Goal: Information Seeking & Learning: Learn about a topic

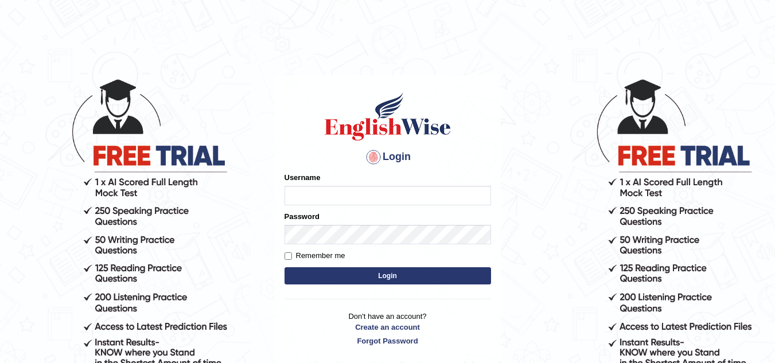
click at [340, 199] on input "Username" at bounding box center [388, 196] width 207 height 20
click at [331, 196] on input "Username" at bounding box center [388, 196] width 207 height 20
type input "Talentededucation"
click at [291, 255] on input "Remember me" at bounding box center [288, 255] width 7 height 7
checkbox input "true"
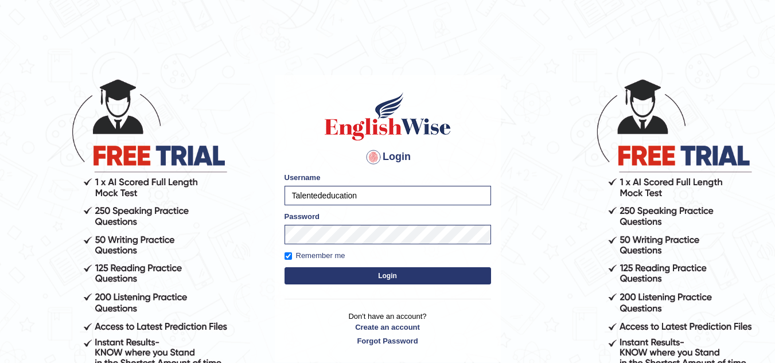
click at [324, 272] on button "Login" at bounding box center [388, 275] width 207 height 17
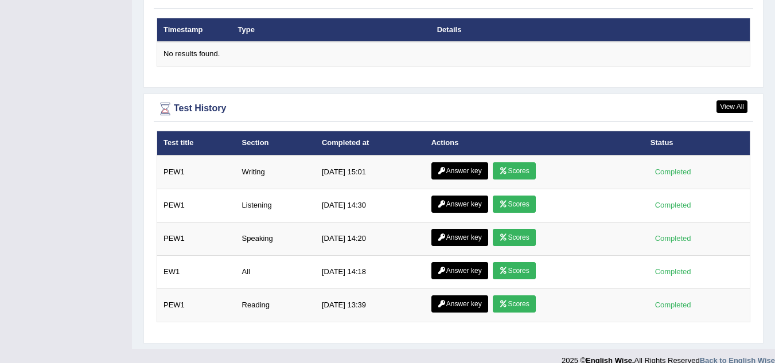
scroll to position [1505, 0]
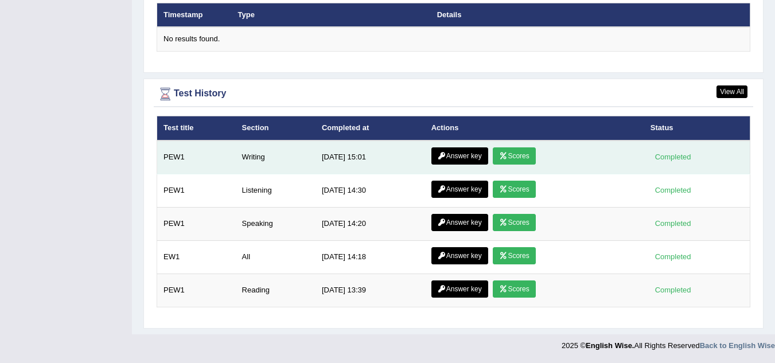
click at [458, 156] on link "Answer key" at bounding box center [459, 155] width 57 height 17
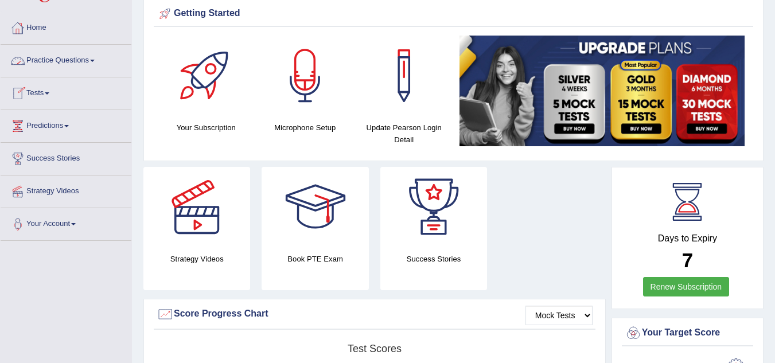
scroll to position [3, 0]
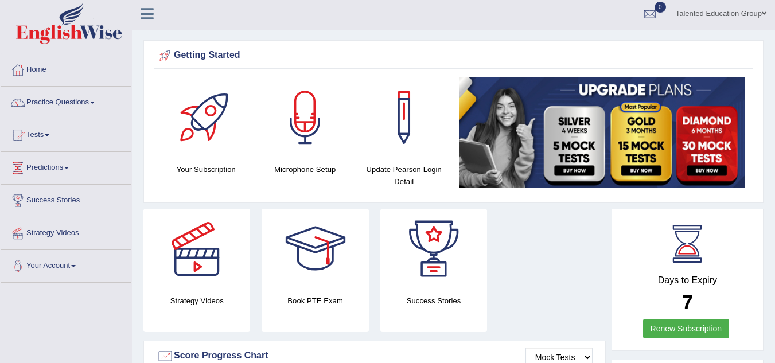
click at [76, 98] on link "Practice Questions" at bounding box center [66, 101] width 131 height 29
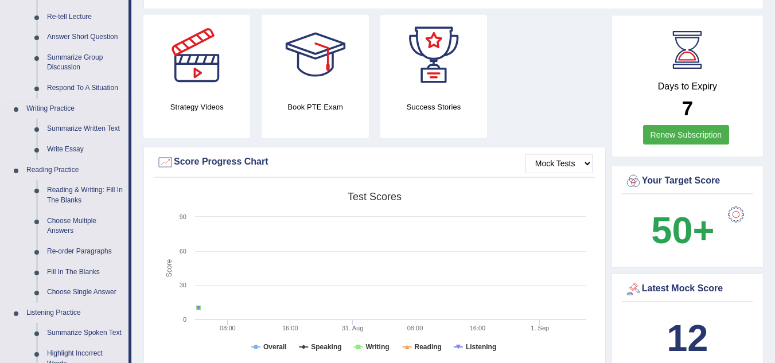
scroll to position [197, 0]
click at [68, 149] on link "Write Essay" at bounding box center [85, 149] width 87 height 21
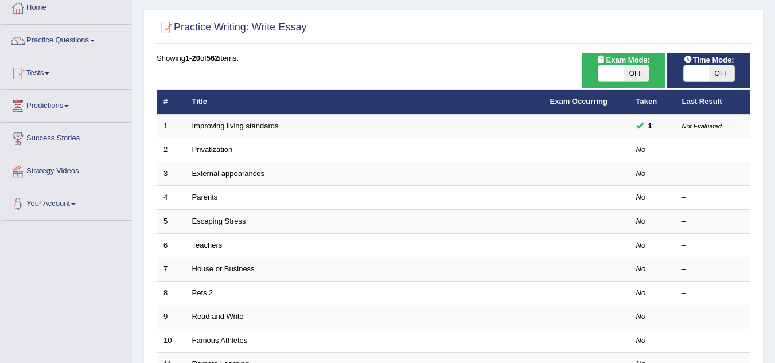
scroll to position [63, 0]
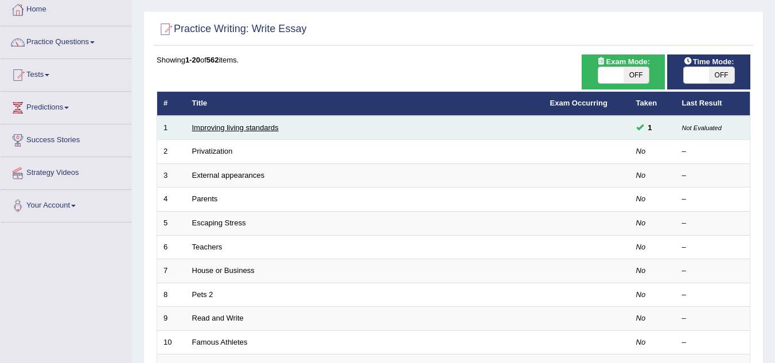
click at [255, 127] on link "Improving living standards" at bounding box center [235, 127] width 87 height 9
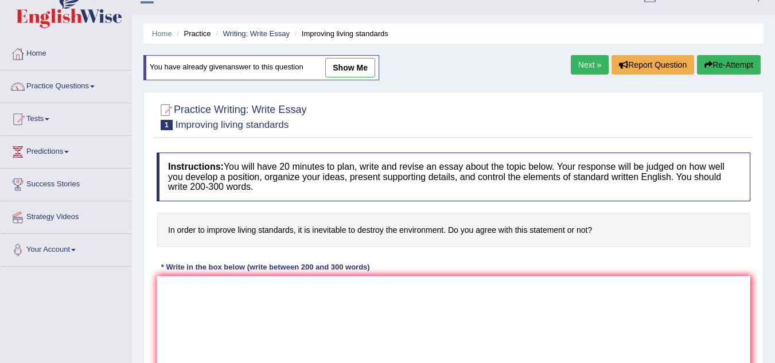
scroll to position [18, 0]
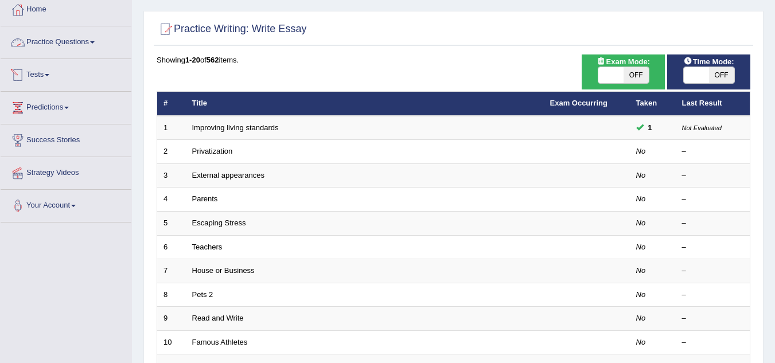
click at [74, 38] on link "Practice Questions" at bounding box center [66, 40] width 131 height 29
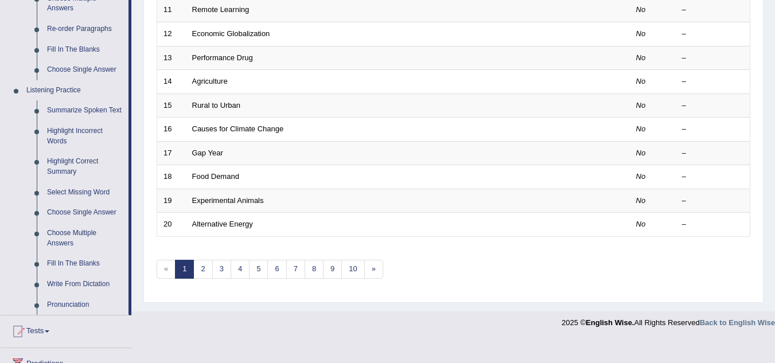
scroll to position [420, 0]
click at [100, 104] on link "Summarize Spoken Text" at bounding box center [85, 110] width 87 height 21
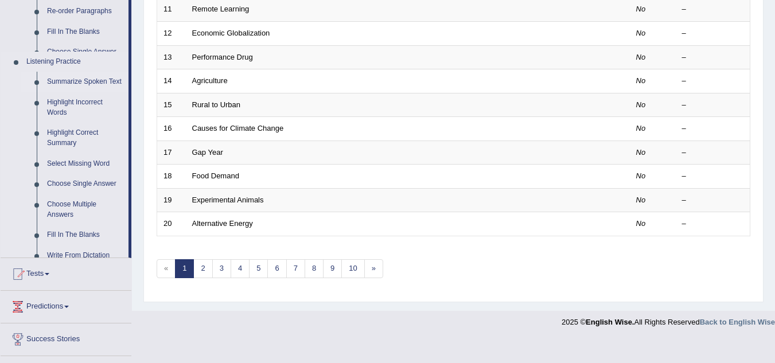
scroll to position [357, 0]
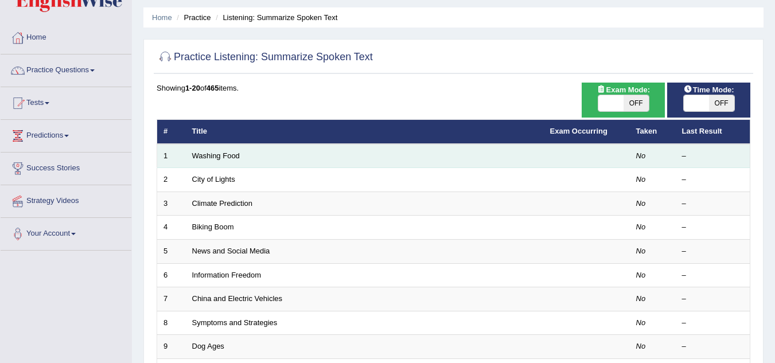
scroll to position [47, 0]
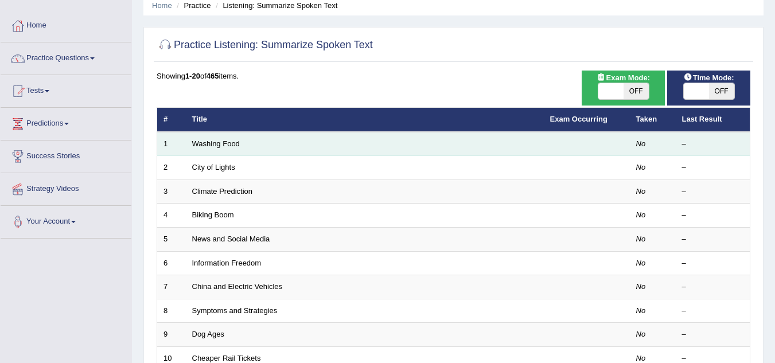
click at [583, 151] on td at bounding box center [587, 144] width 86 height 24
click at [630, 145] on td "No" at bounding box center [653, 144] width 46 height 24
click at [217, 145] on link "Washing Food" at bounding box center [216, 143] width 48 height 9
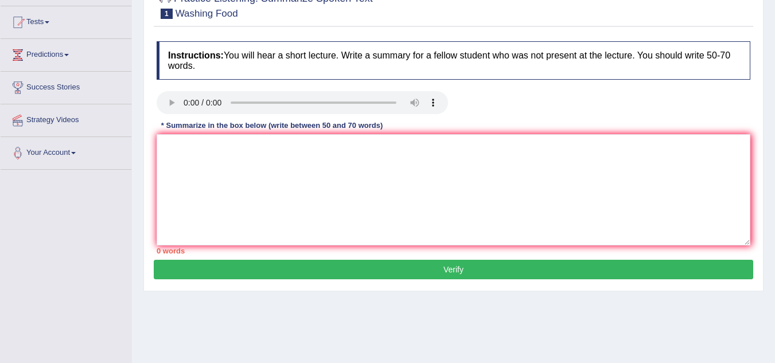
scroll to position [41, 0]
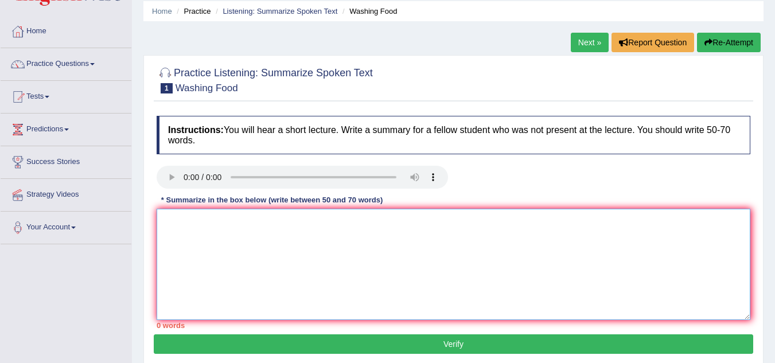
click at [178, 223] on textarea at bounding box center [454, 264] width 594 height 111
click at [167, 223] on textarea at bounding box center [454, 264] width 594 height 111
click at [194, 215] on textarea at bounding box center [454, 264] width 594 height 111
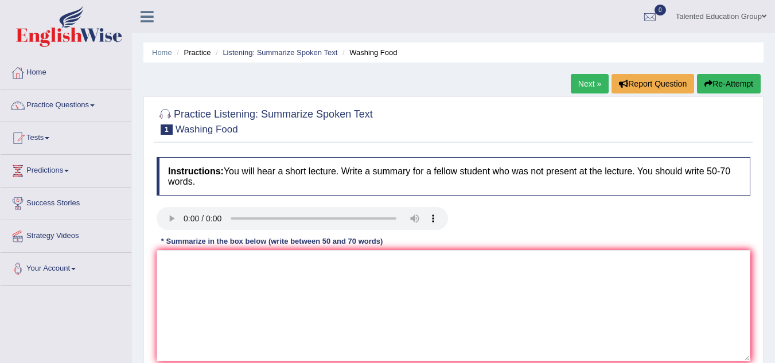
click at [67, 79] on link "Home" at bounding box center [66, 71] width 131 height 29
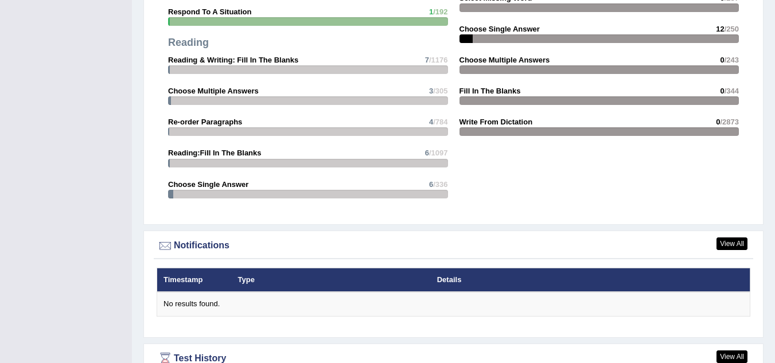
scroll to position [1431, 0]
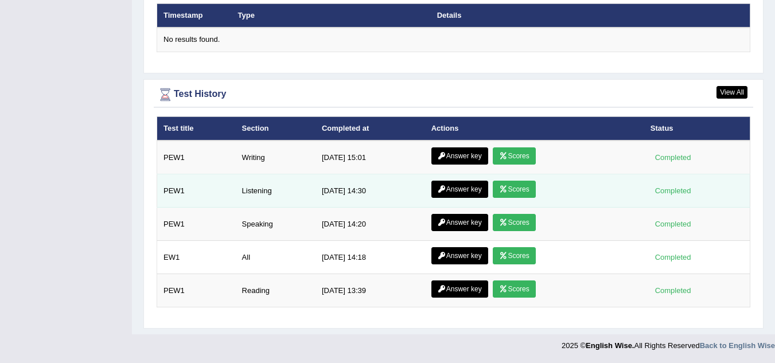
click at [455, 188] on link "Answer key" at bounding box center [459, 189] width 57 height 17
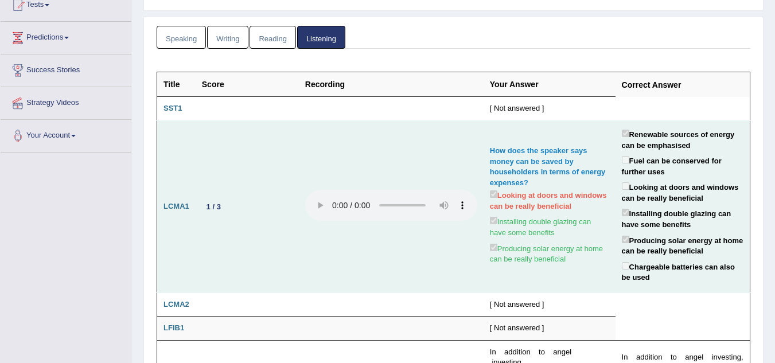
scroll to position [135, 0]
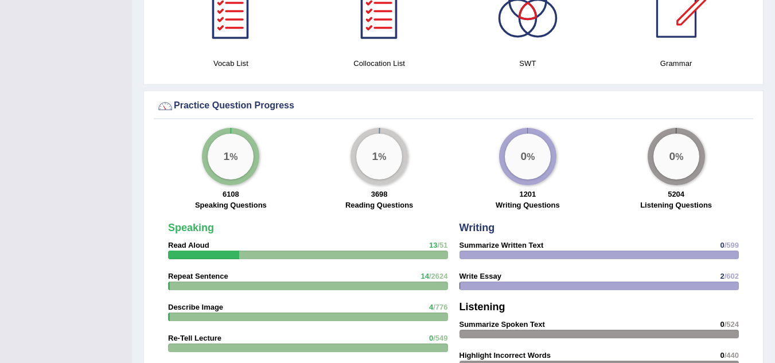
scroll to position [734, 0]
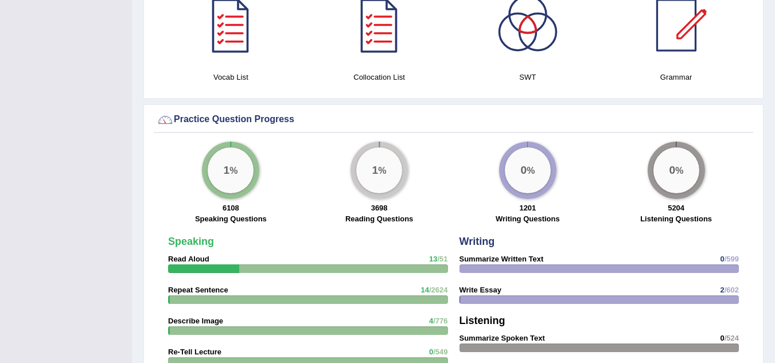
click at [246, 185] on div "1 %" at bounding box center [231, 170] width 46 height 46
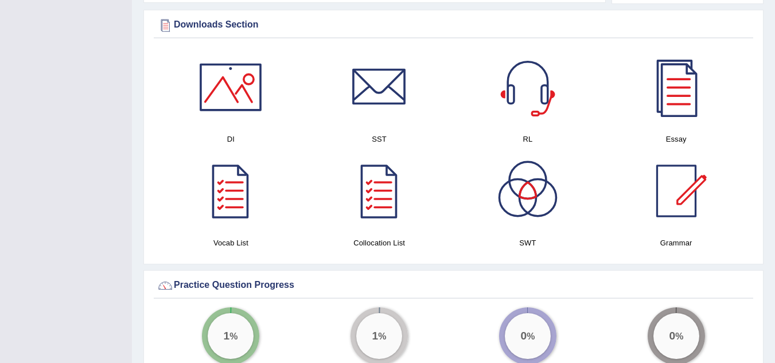
scroll to position [541, 0]
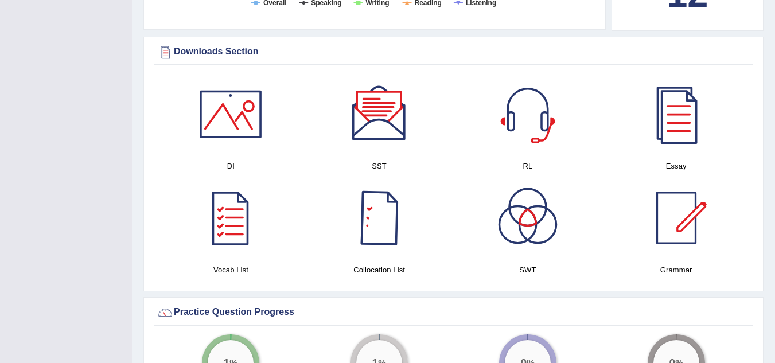
click at [370, 219] on div at bounding box center [379, 218] width 80 height 80
click at [692, 128] on div at bounding box center [676, 114] width 80 height 80
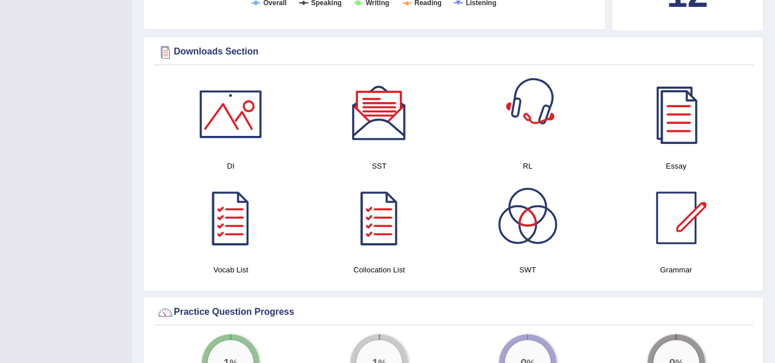
click at [512, 141] on div at bounding box center [528, 114] width 80 height 80
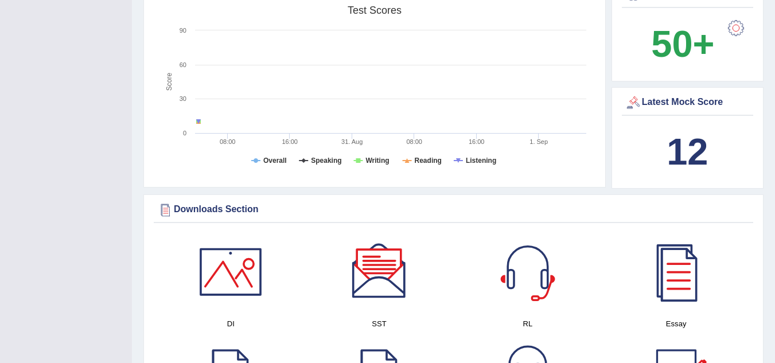
scroll to position [242, 0]
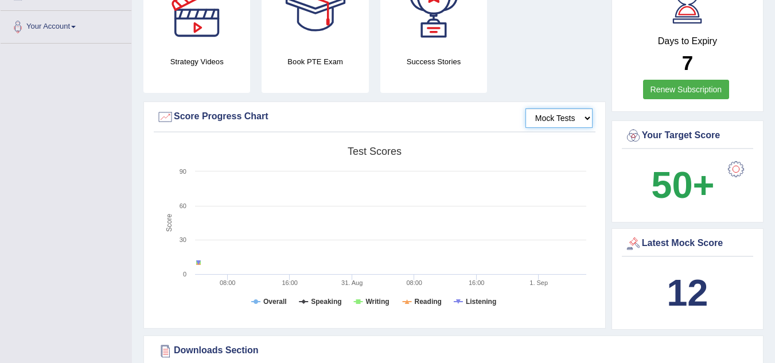
click at [548, 115] on select "Mock Tests" at bounding box center [558, 118] width 67 height 20
click at [525, 108] on select "Mock Tests" at bounding box center [558, 118] width 67 height 20
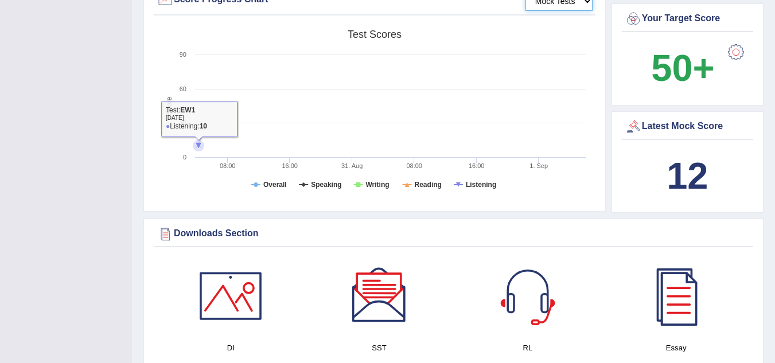
scroll to position [360, 0]
click at [203, 147] on icon at bounding box center [198, 144] width 11 height 11
click at [197, 147] on icon at bounding box center [198, 145] width 7 height 7
click at [197, 124] on rect at bounding box center [374, 113] width 435 height 178
click at [277, 138] on rect at bounding box center [374, 113] width 435 height 178
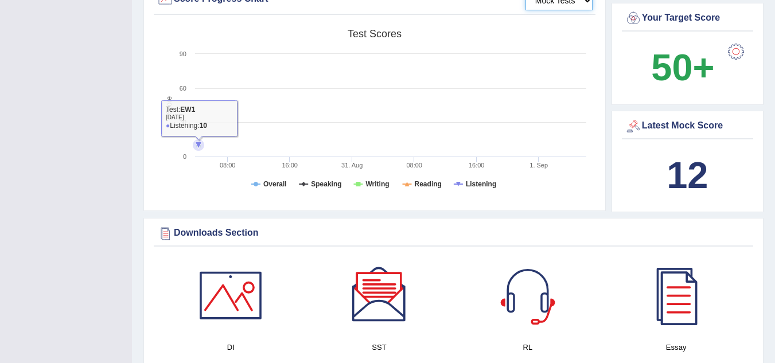
click at [200, 145] on icon at bounding box center [198, 145] width 7 height 7
drag, startPoint x: 197, startPoint y: 145, endPoint x: 194, endPoint y: 116, distance: 28.8
click at [194, 116] on icon "Created with Highcharts 7.1.2 Score Test scores Overall Speaking Writing Readin…" at bounding box center [374, 113] width 435 height 178
click at [194, 116] on rect at bounding box center [374, 113] width 435 height 178
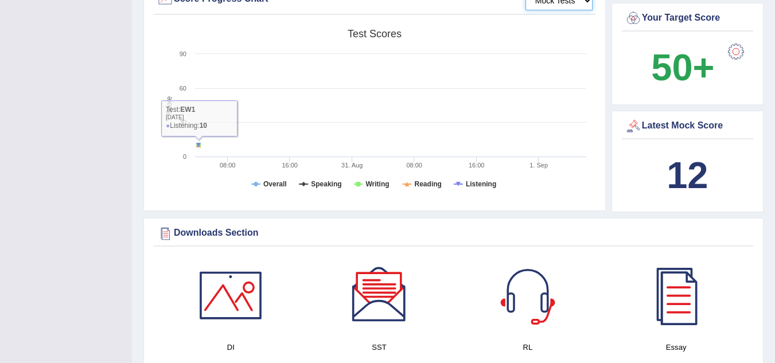
click at [194, 116] on rect at bounding box center [374, 113] width 435 height 178
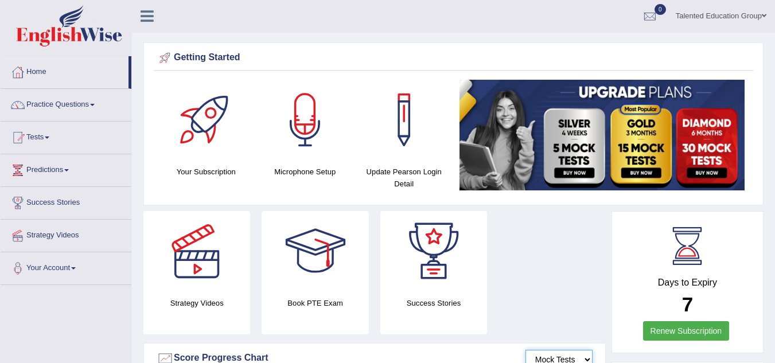
scroll to position [0, 0]
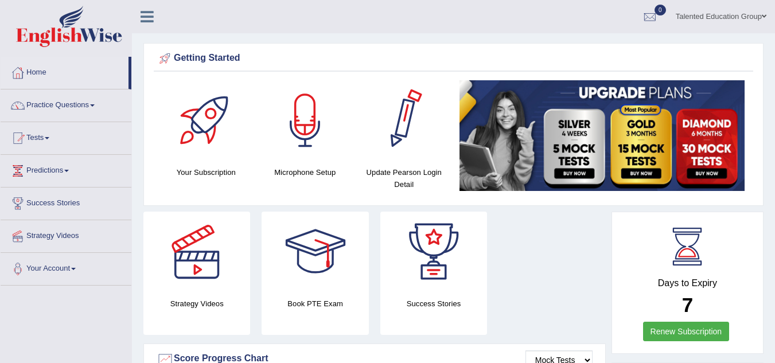
click at [421, 142] on div at bounding box center [404, 120] width 80 height 80
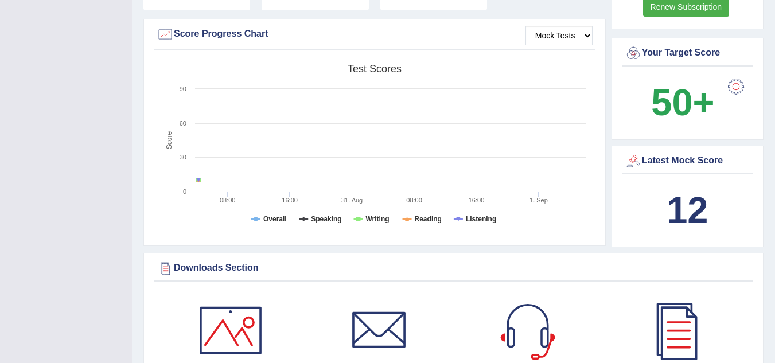
scroll to position [325, 0]
click at [317, 219] on tspan "Speaking" at bounding box center [326, 219] width 30 height 8
click at [266, 217] on tspan "Overall" at bounding box center [275, 219] width 24 height 8
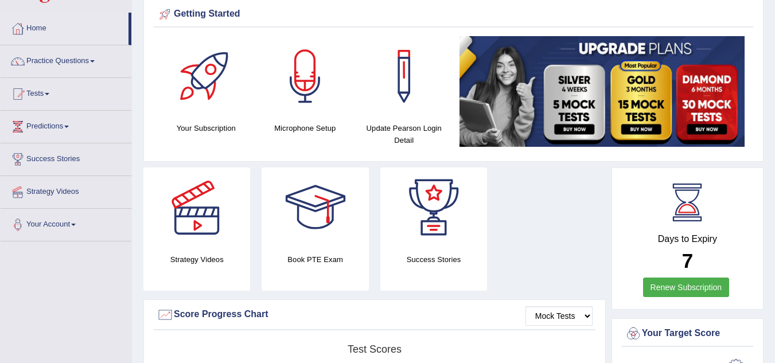
scroll to position [0, 0]
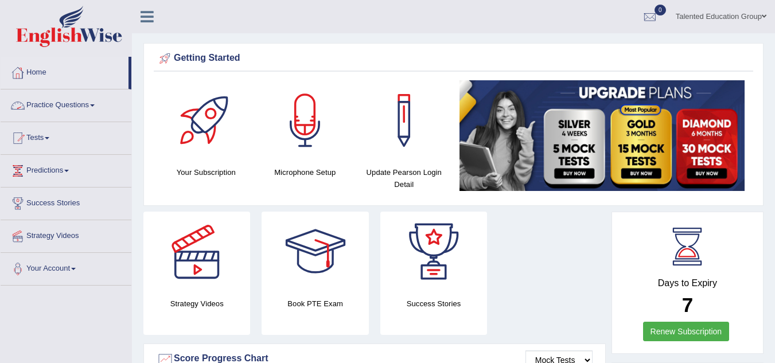
click at [83, 102] on link "Practice Questions" at bounding box center [66, 103] width 131 height 29
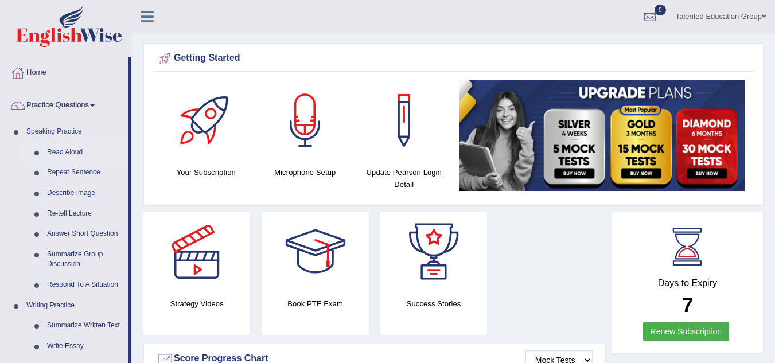
click at [84, 153] on link "Read Aloud" at bounding box center [85, 152] width 87 height 21
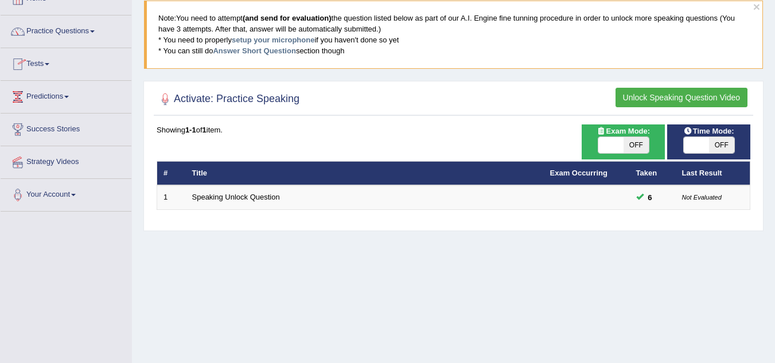
scroll to position [75, 0]
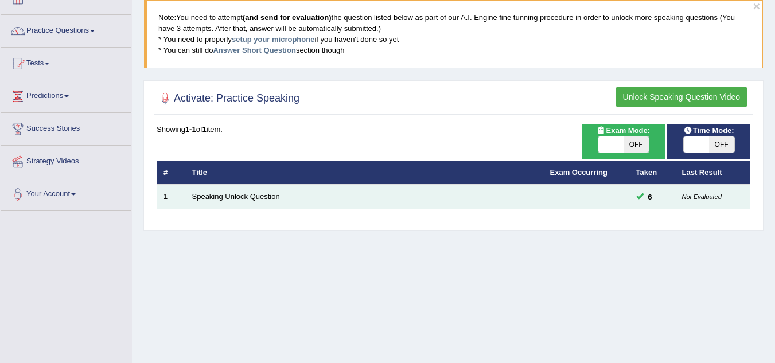
click at [631, 192] on td "6" at bounding box center [653, 197] width 46 height 24
click at [476, 192] on td "Speaking Unlock Question" at bounding box center [365, 197] width 358 height 24
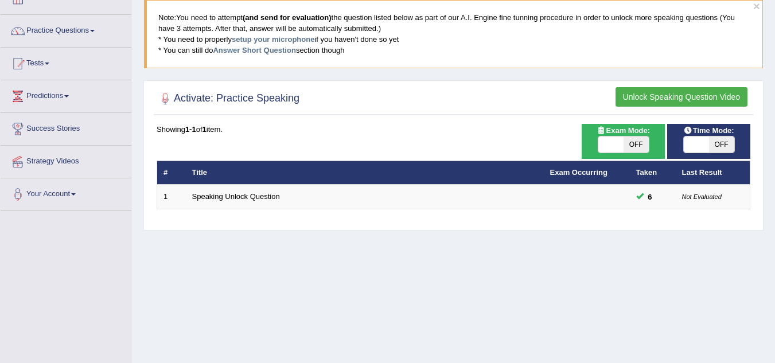
click at [476, 181] on th "Title" at bounding box center [365, 173] width 358 height 24
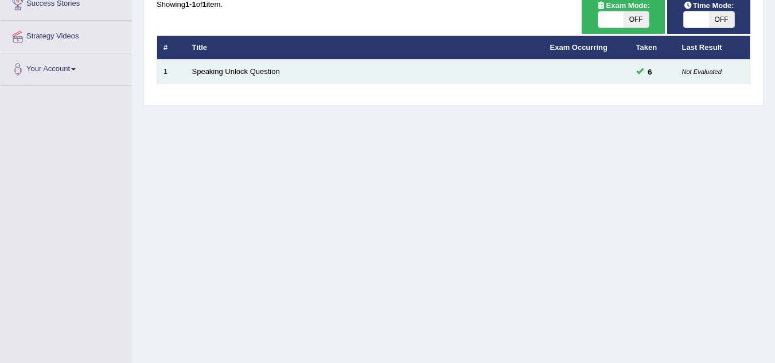
scroll to position [109, 0]
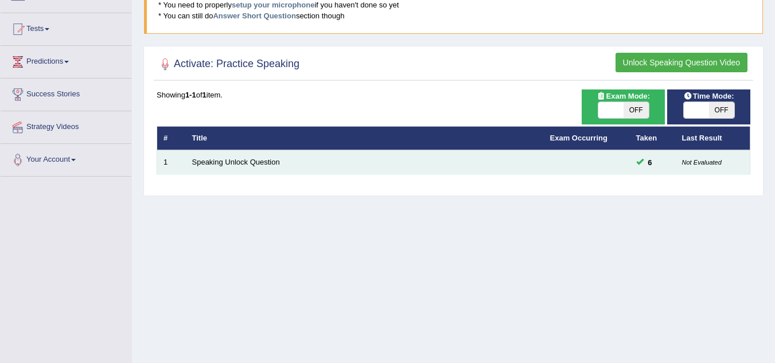
click at [186, 165] on td "Speaking Unlock Question" at bounding box center [365, 162] width 358 height 24
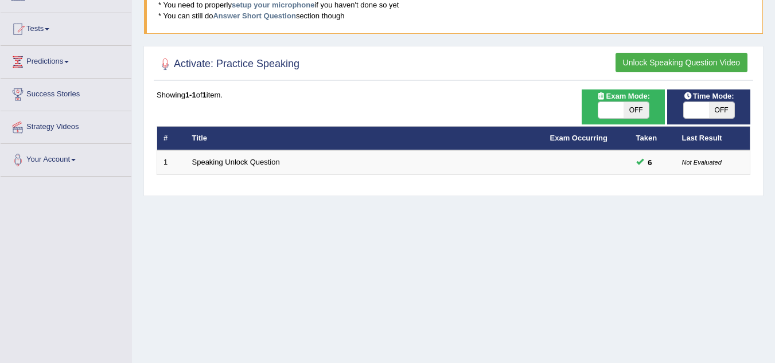
click at [246, 204] on div "Home Practice Speaking: Read Aloud × Note: You need to attempt (and send for ev…" at bounding box center [453, 178] width 643 height 574
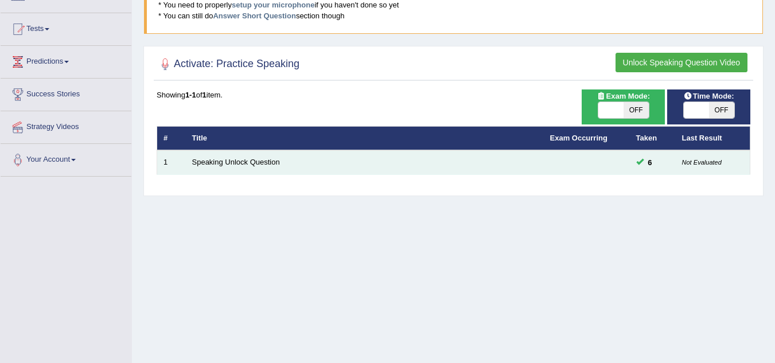
click at [696, 168] on td "Not Evaluated" at bounding box center [713, 162] width 75 height 24
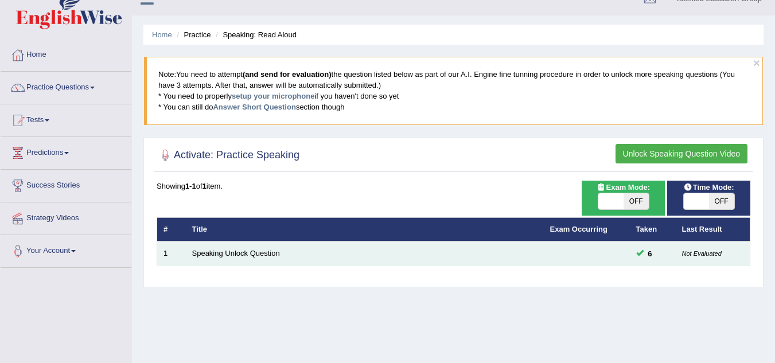
scroll to position [8, 0]
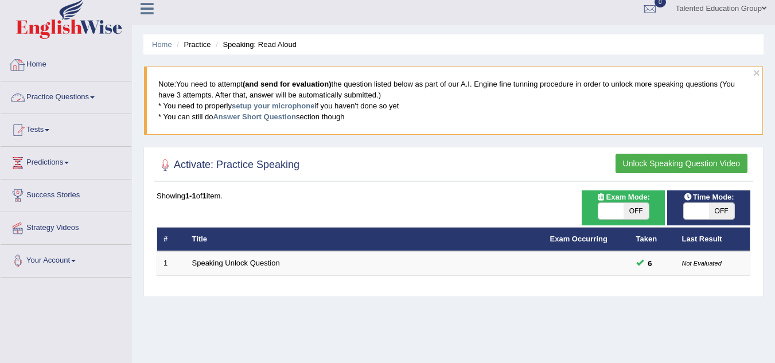
click at [95, 96] on span at bounding box center [92, 97] width 5 height 2
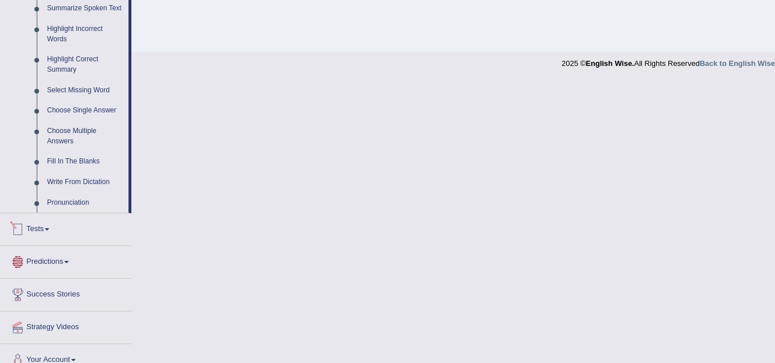
scroll to position [536, 0]
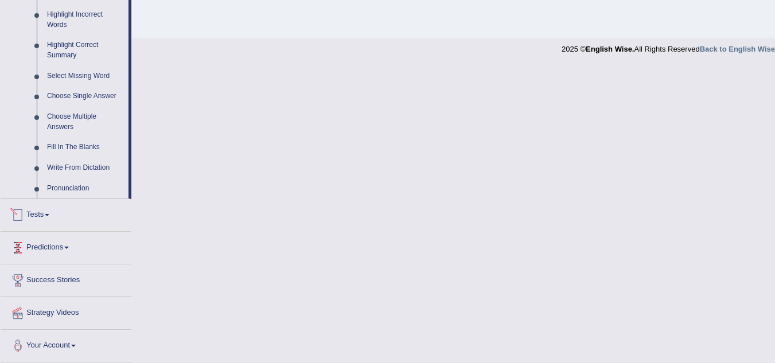
click at [53, 210] on link "Tests" at bounding box center [66, 213] width 131 height 29
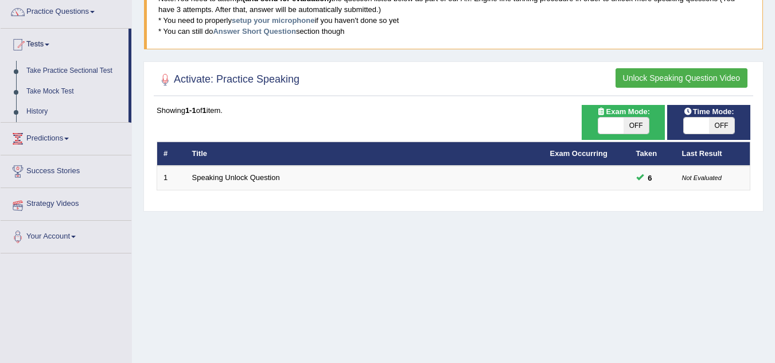
scroll to position [89, 0]
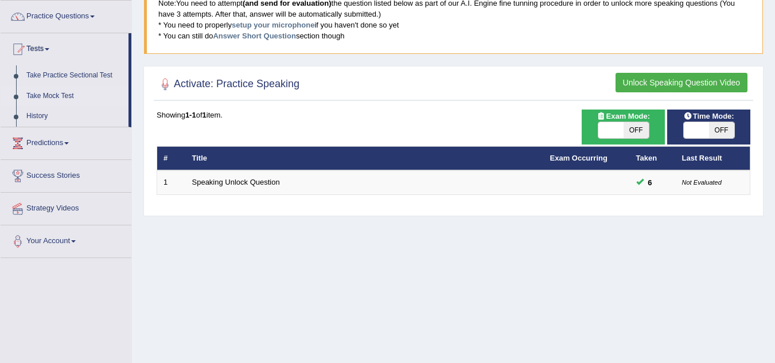
click at [60, 95] on link "Take Mock Test" at bounding box center [74, 96] width 107 height 21
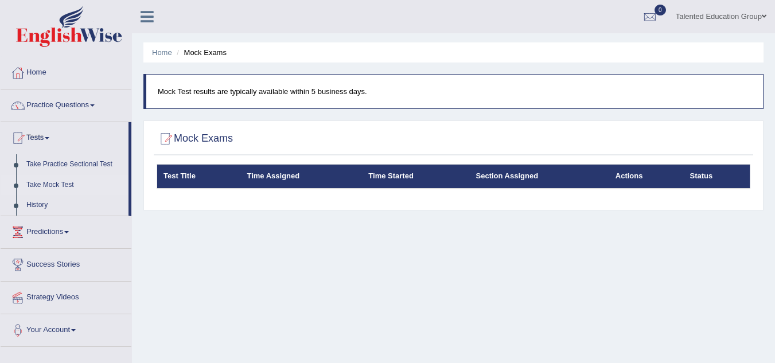
click at [227, 178] on th "Test Title" at bounding box center [199, 177] width 84 height 24
click at [493, 178] on th "Section Assigned" at bounding box center [539, 177] width 139 height 24
drag, startPoint x: 290, startPoint y: 197, endPoint x: 383, endPoint y: 149, distance: 104.4
click at [383, 149] on div "Mock Exams Test Title Time Assigned Time Started Section Assigned Actions Status" at bounding box center [453, 165] width 620 height 90
click at [163, 137] on div at bounding box center [165, 138] width 17 height 17
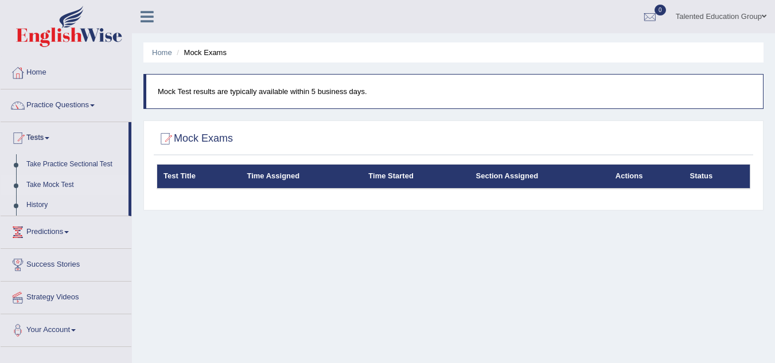
click at [150, 13] on icon at bounding box center [147, 16] width 13 height 15
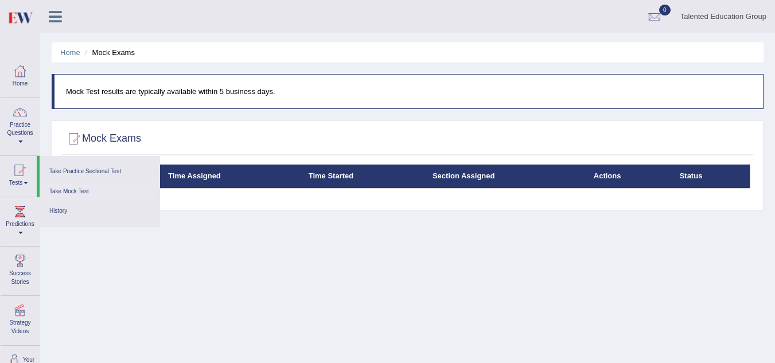
click at [84, 192] on link "Take Mock Test" at bounding box center [99, 192] width 109 height 20
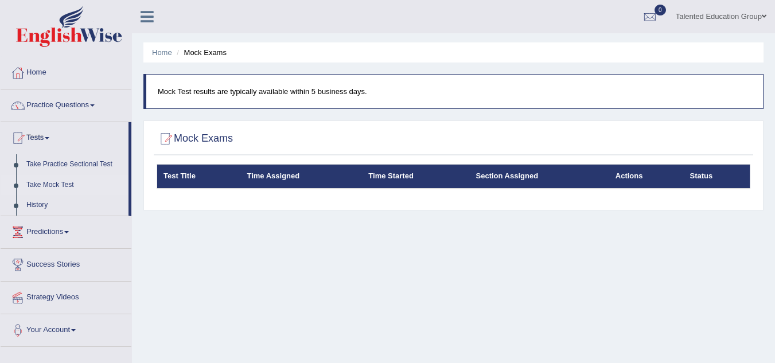
click at [172, 173] on th "Test Title" at bounding box center [199, 177] width 84 height 24
click at [42, 71] on link "Home" at bounding box center [66, 71] width 131 height 29
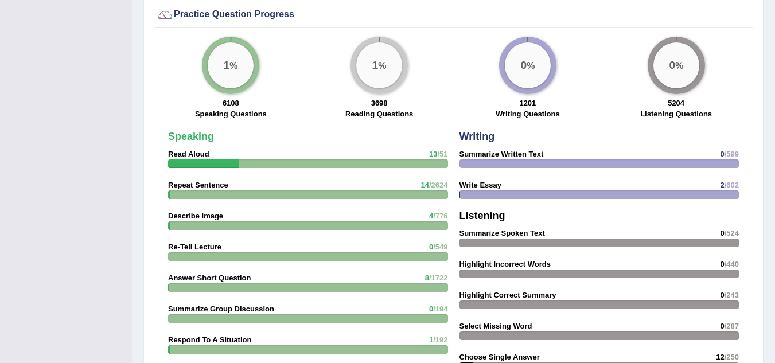
scroll to position [839, 0]
click at [520, 154] on strong "Summarize Written Text" at bounding box center [501, 153] width 84 height 9
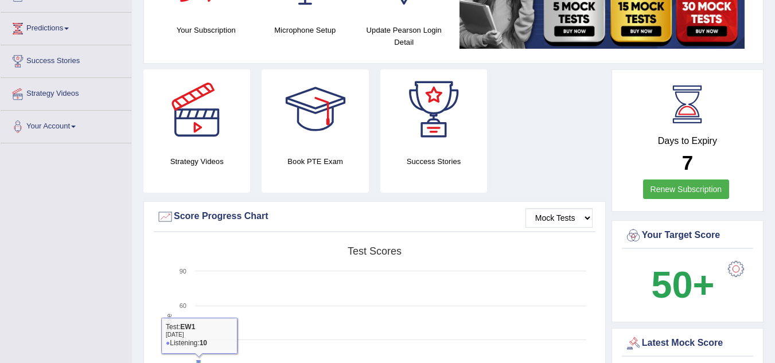
scroll to position [0, 0]
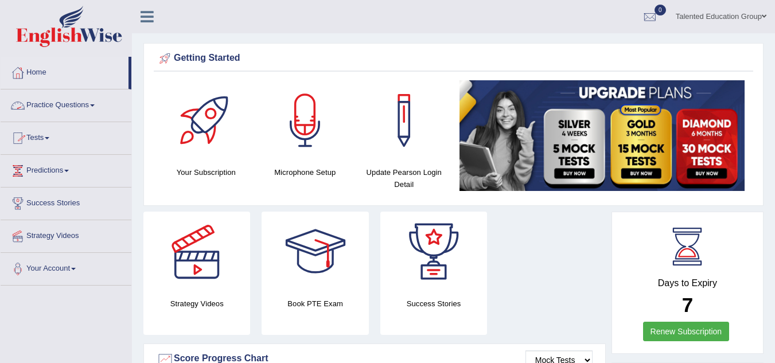
click at [49, 99] on link "Practice Questions" at bounding box center [66, 103] width 131 height 29
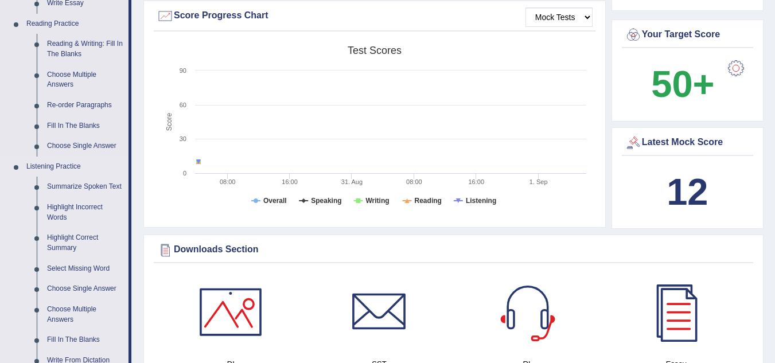
scroll to position [344, 0]
click at [95, 183] on link "Summarize Spoken Text" at bounding box center [85, 186] width 87 height 21
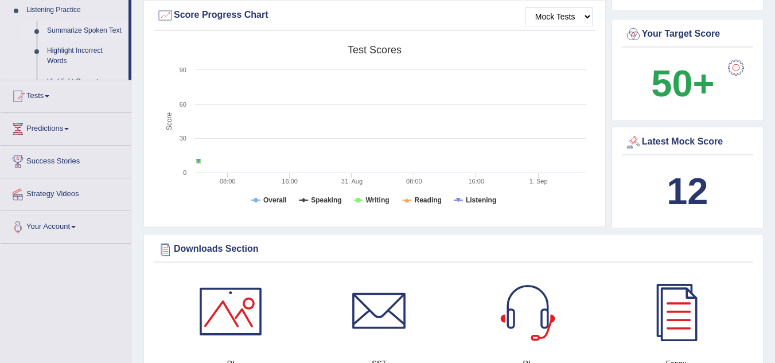
scroll to position [303, 0]
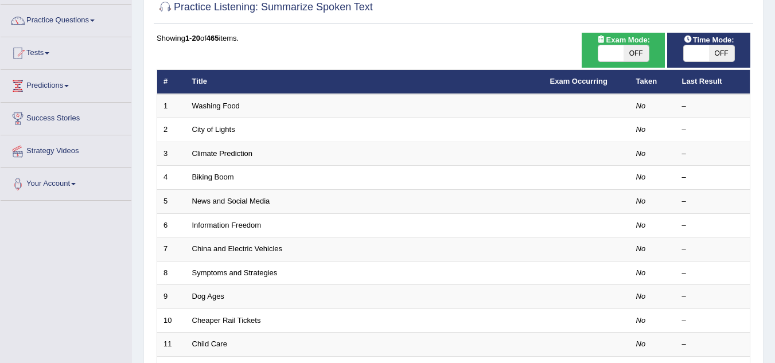
scroll to position [84, 0]
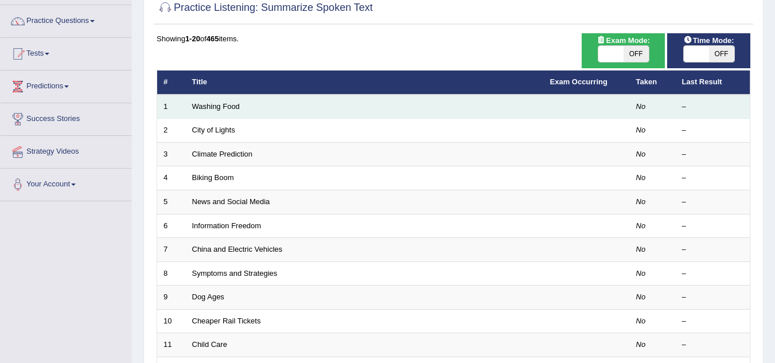
click at [262, 109] on td "Washing Food" at bounding box center [365, 107] width 358 height 24
click at [676, 108] on td "–" at bounding box center [713, 107] width 75 height 24
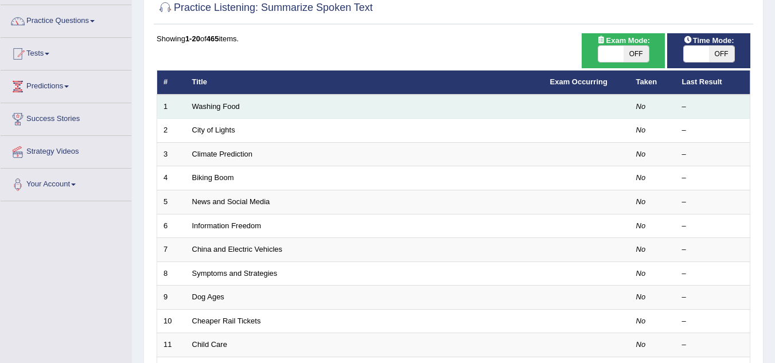
click at [620, 115] on td at bounding box center [587, 107] width 86 height 24
click at [223, 103] on link "Washing Food" at bounding box center [216, 106] width 48 height 9
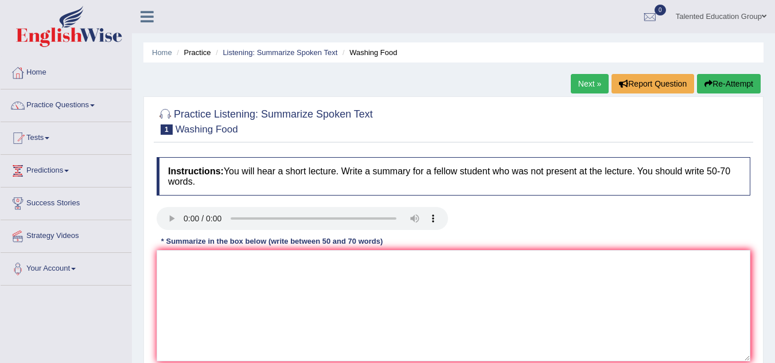
scroll to position [27, 0]
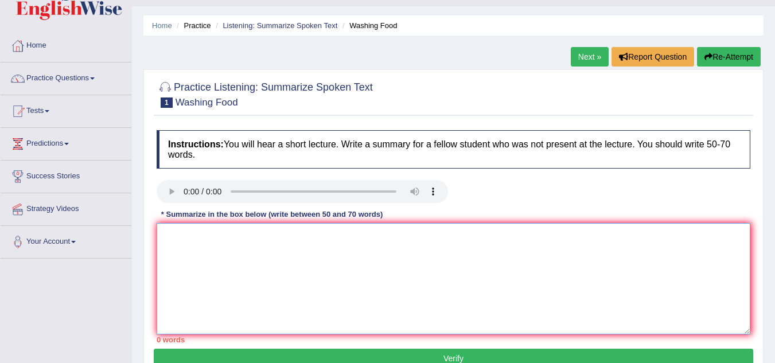
click at [174, 228] on textarea at bounding box center [454, 278] width 594 height 111
click at [192, 233] on textarea "Cleaned food depends on" at bounding box center [454, 278] width 594 height 111
click at [225, 236] on textarea "Food safety food depends on" at bounding box center [454, 278] width 594 height 111
click at [249, 239] on textarea "Food safety depends on" at bounding box center [454, 278] width 594 height 111
click at [332, 236] on textarea "Food safety depends on proper cleaning, but its not all food" at bounding box center [454, 278] width 594 height 111
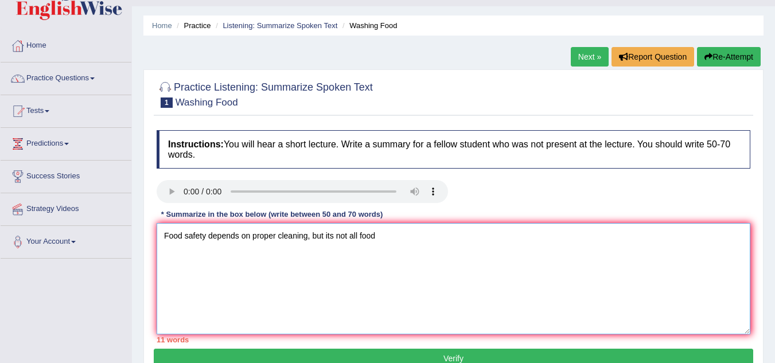
click at [334, 236] on textarea "Food safety depends on proper cleaning, but its not all food" at bounding box center [454, 278] width 594 height 111
click at [363, 236] on textarea "Food safety depends on proper cleaning, but not all food" at bounding box center [454, 278] width 594 height 111
click at [430, 233] on textarea "Food safety depends on proper cleaning, but not all foods are washed with the s…" at bounding box center [454, 278] width 594 height 111
click at [415, 237] on textarea "Food safety depends on proper cleaning, but not all foods are washed the same w…" at bounding box center [454, 278] width 594 height 111
click at [468, 236] on textarea "Food safety depends on proper cleaning, but not all foods are washed the same w…" at bounding box center [454, 278] width 594 height 111
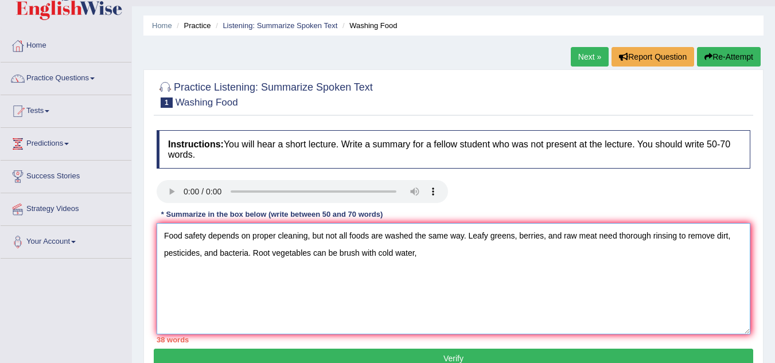
click at [361, 259] on textarea "Food safety depends on proper cleaning, but not all foods are washed the same w…" at bounding box center [454, 278] width 594 height 111
click at [431, 260] on textarea "Food safety depends on proper cleaning, but not all foods are washed the same w…" at bounding box center [454, 278] width 594 height 111
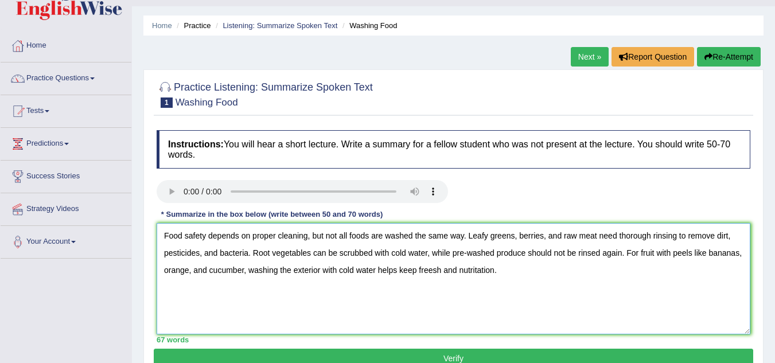
click at [416, 271] on textarea "Food safety depends on proper cleaning, but not all foods are washed the same w…" at bounding box center [454, 278] width 594 height 111
click at [458, 271] on textarea "Food safety depends on proper cleaning, but not all foods are washed the same w…" at bounding box center [454, 278] width 594 height 111
click at [527, 274] on textarea "Food safety depends on proper cleaning, but not all foods are washed the same w…" at bounding box center [454, 278] width 594 height 111
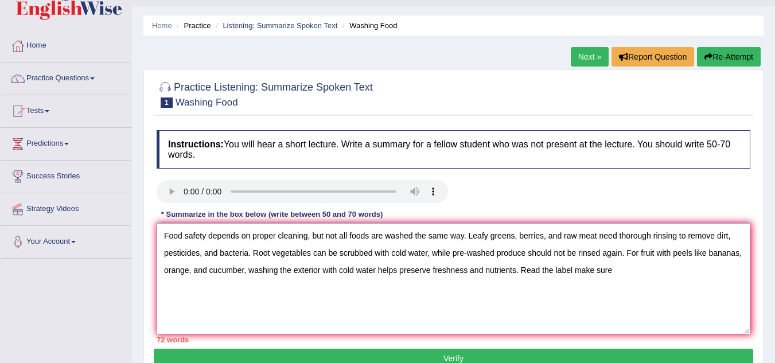
click at [539, 272] on textarea "Food safety depends on proper cleaning, but not all foods are washed the same w…" at bounding box center [454, 278] width 594 height 111
click at [566, 272] on textarea "Food safety depends on proper cleaning, but not all foods are washed the same w…" at bounding box center [454, 278] width 594 height 111
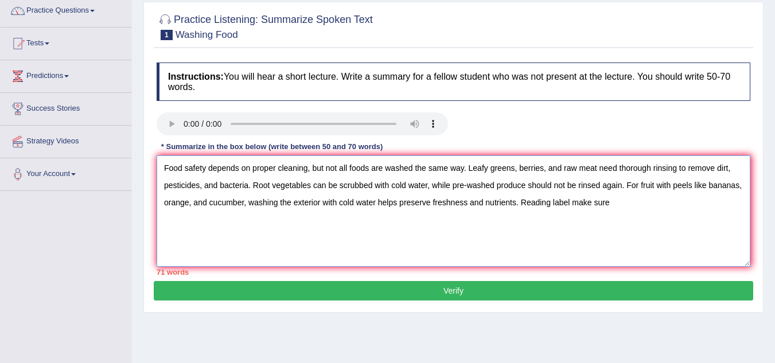
scroll to position [96, 0]
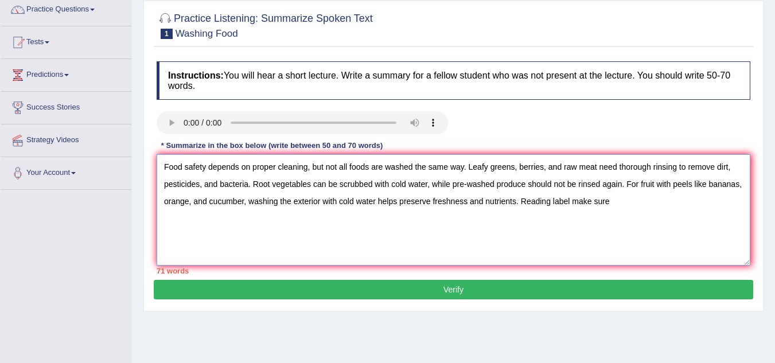
click at [568, 203] on textarea "Food safety depends on proper cleaning, but not all foods are washed the same w…" at bounding box center [454, 209] width 594 height 111
click at [569, 203] on textarea "Food safety depends on proper cleaning, but not all foods are washed the same w…" at bounding box center [454, 209] width 594 height 111
click at [554, 203] on textarea "Food safety depends on proper cleaning, but not all foods are washed the same w…" at bounding box center [454, 209] width 594 height 111
click at [612, 202] on textarea "Food safety depends on proper cleaning, but not all foods are washed the same w…" at bounding box center [454, 209] width 594 height 111
type textarea "Food safety depends on proper cleaning, but not all foods are washed the same w…"
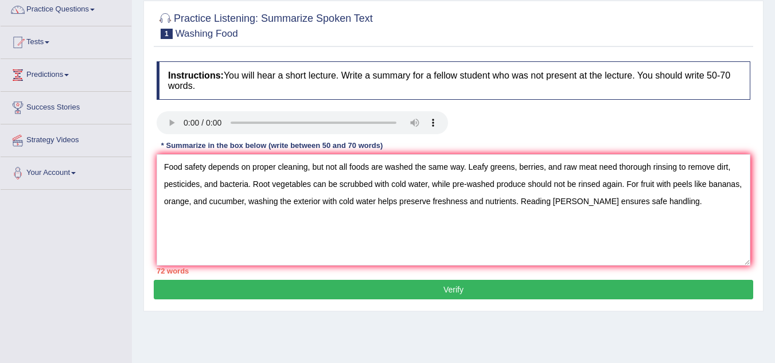
click at [469, 288] on button "Verify" at bounding box center [453, 290] width 599 height 20
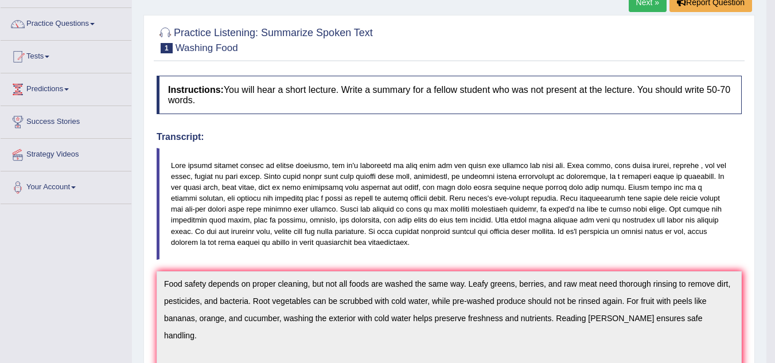
scroll to position [0, 0]
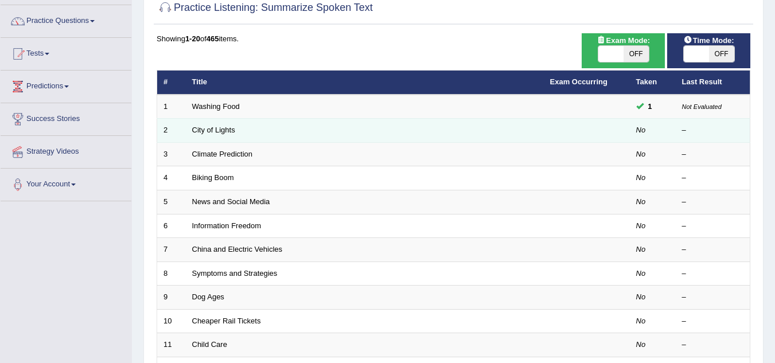
click at [247, 130] on td "City of Lights" at bounding box center [365, 131] width 358 height 24
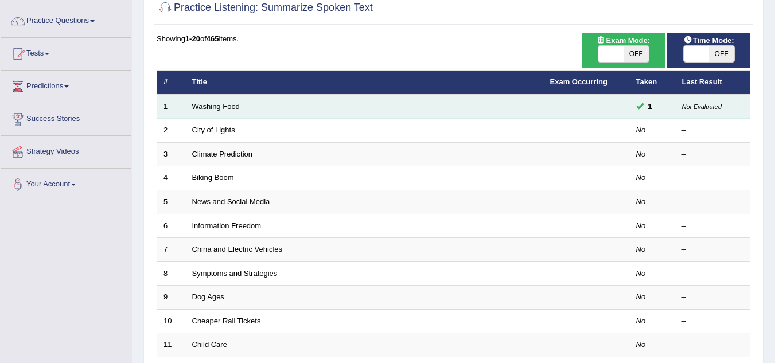
click at [664, 116] on td "1" at bounding box center [653, 107] width 46 height 24
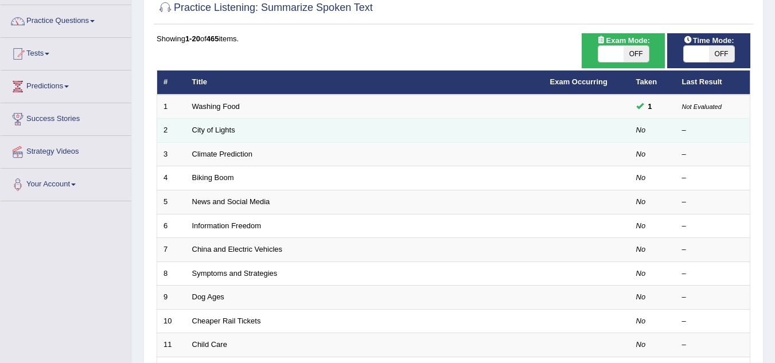
click at [537, 136] on td "City of Lights" at bounding box center [365, 131] width 358 height 24
click at [653, 130] on td "No" at bounding box center [653, 131] width 46 height 24
click at [214, 133] on link "City of Lights" at bounding box center [213, 130] width 43 height 9
